Goal: Transaction & Acquisition: Purchase product/service

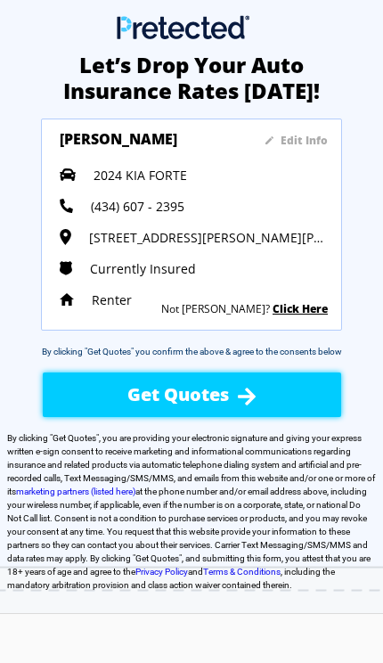
click at [306, 137] on sapn "Edit Info" at bounding box center [304, 140] width 47 height 15
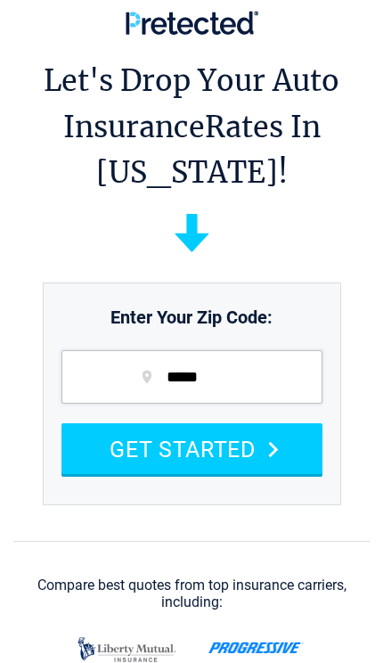
click at [243, 424] on button "GET STARTED" at bounding box center [192, 449] width 261 height 51
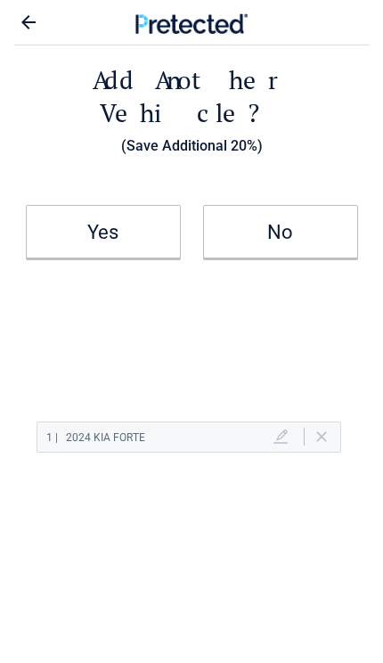
click at [273, 427] on h2 "1 | 2024 KIA FORTE" at bounding box center [160, 438] width 228 height 22
click at [285, 430] on link at bounding box center [281, 437] width 14 height 15
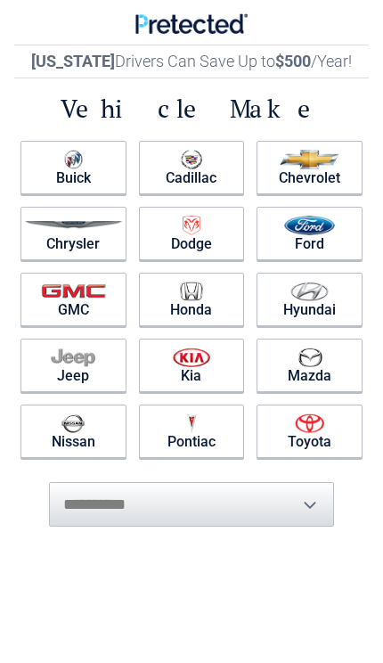
click at [200, 364] on img at bounding box center [191, 358] width 37 height 20
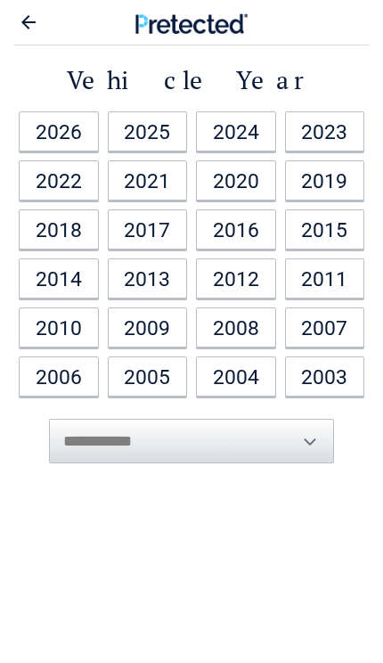
click at [240, 136] on link "2024" at bounding box center [236, 131] width 80 height 40
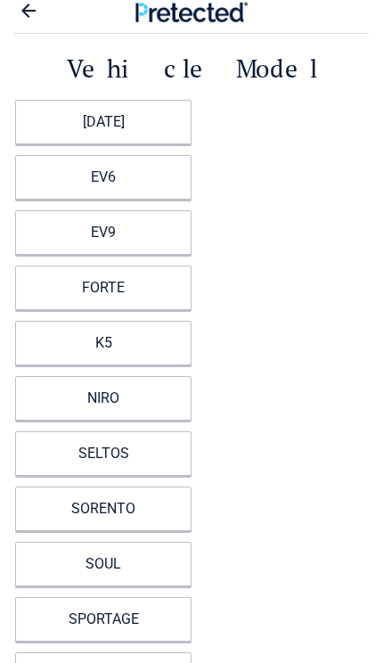
click at [149, 288] on link "FORTE" at bounding box center [103, 288] width 177 height 45
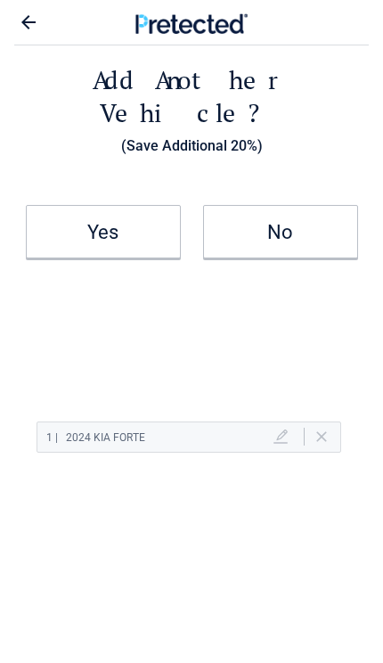
click at [304, 205] on link "No" at bounding box center [280, 232] width 155 height 54
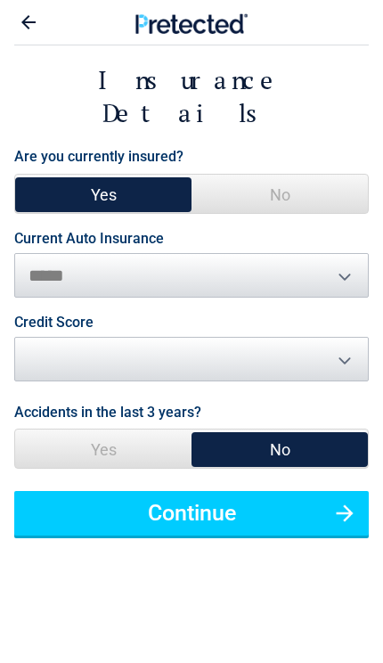
click at [136, 175] on span "Yes" at bounding box center [103, 195] width 177 height 40
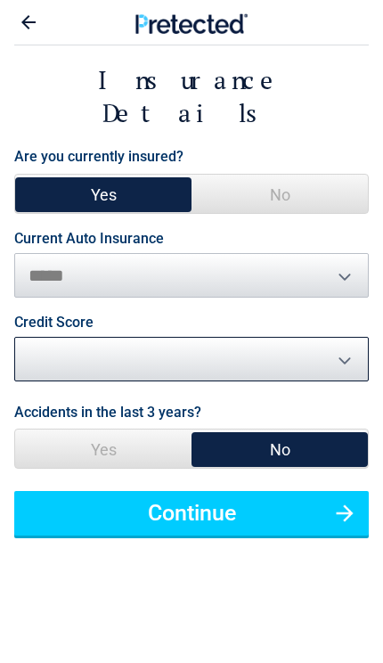
click at [329, 337] on select "********* **** ******* ****" at bounding box center [191, 359] width 355 height 45
select select "****"
click at [203, 491] on button "Continue" at bounding box center [191, 513] width 355 height 45
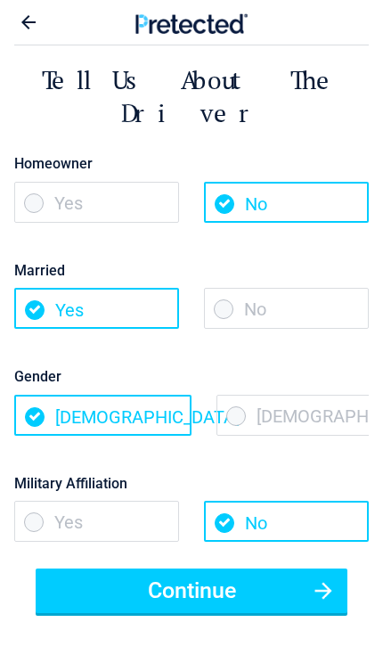
click at [292, 288] on span "No" at bounding box center [286, 308] width 165 height 41
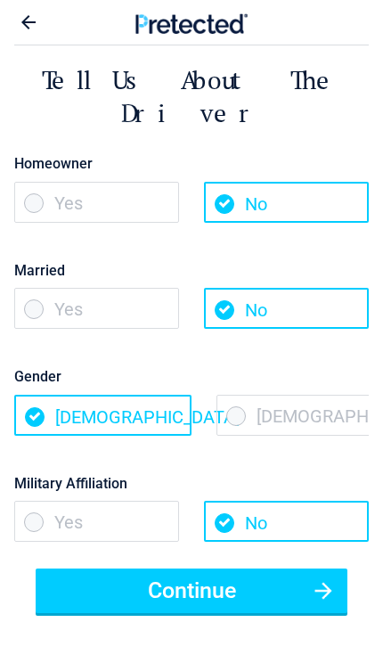
click at [253, 569] on button "Continue" at bounding box center [192, 591] width 312 height 45
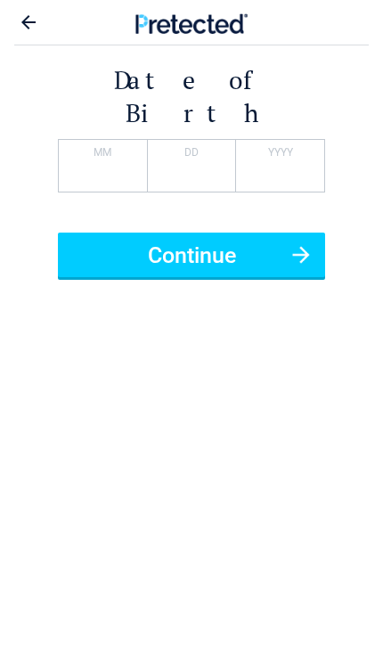
click at [236, 233] on button "Continue" at bounding box center [192, 255] width 268 height 45
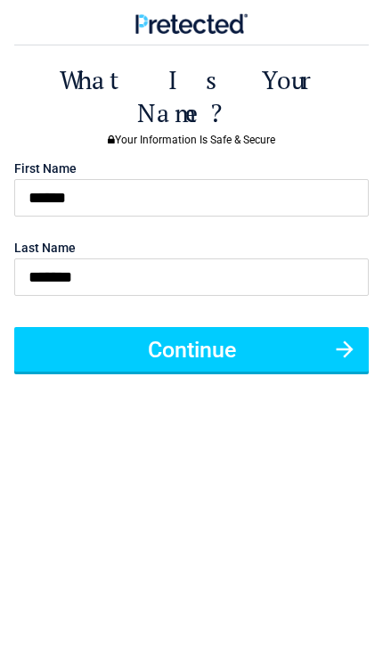
click at [230, 327] on button "Continue" at bounding box center [191, 349] width 355 height 45
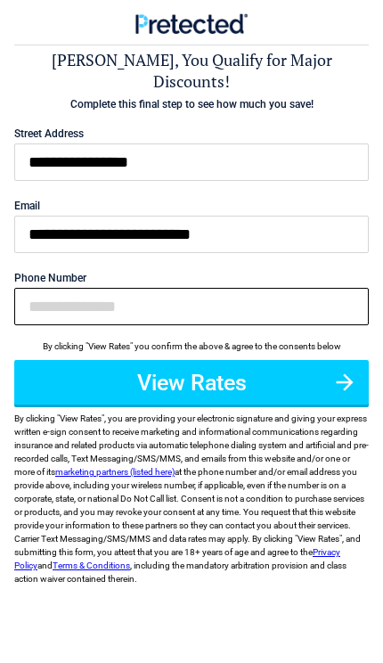
click at [52, 288] on input "Phone Number" at bounding box center [191, 306] width 355 height 37
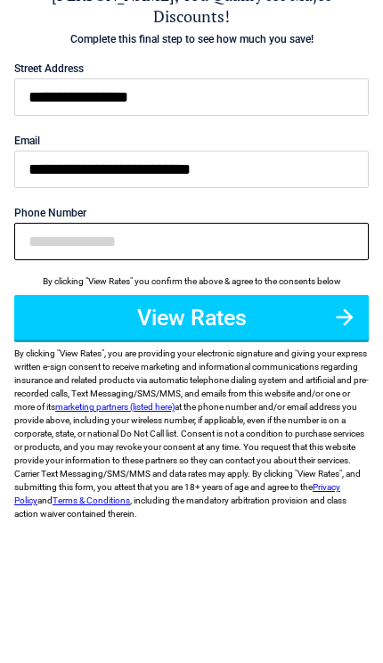
type input "**********"
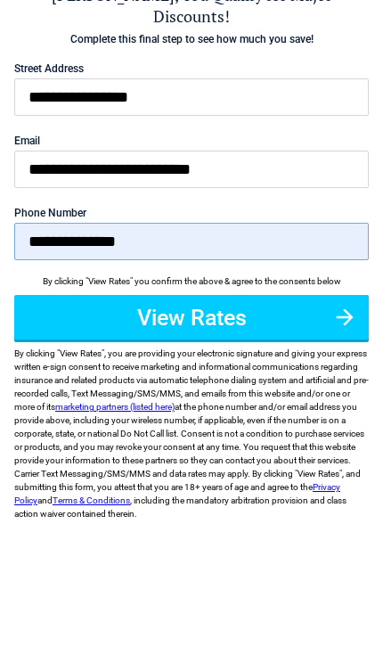
scroll to position [65, 0]
click at [238, 295] on button "View Rates" at bounding box center [191, 317] width 355 height 45
